Goal: Task Accomplishment & Management: Complete application form

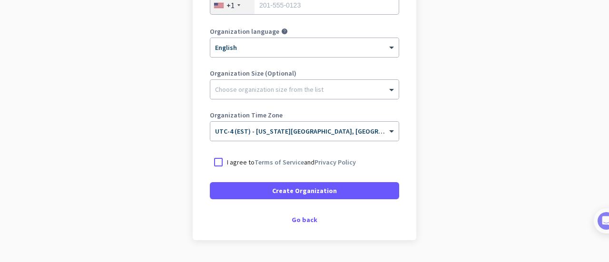
scroll to position [202, 0]
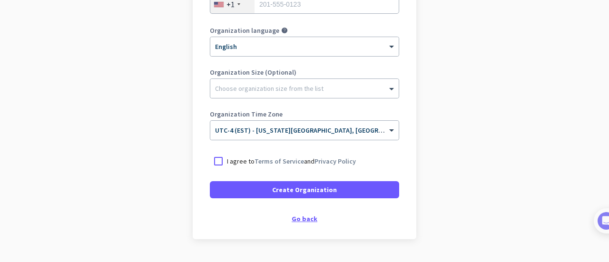
click at [302, 216] on div "Go back" at bounding box center [304, 219] width 189 height 7
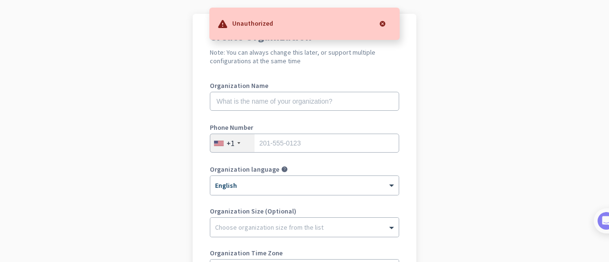
scroll to position [64, 0]
